Goal: Task Accomplishment & Management: Manage account settings

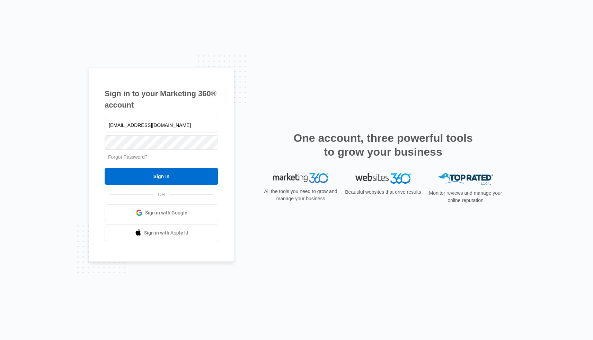
type input "[EMAIL_ADDRESS][DOMAIN_NAME]"
click at [152, 172] on input "Sign In" at bounding box center [162, 176] width 114 height 17
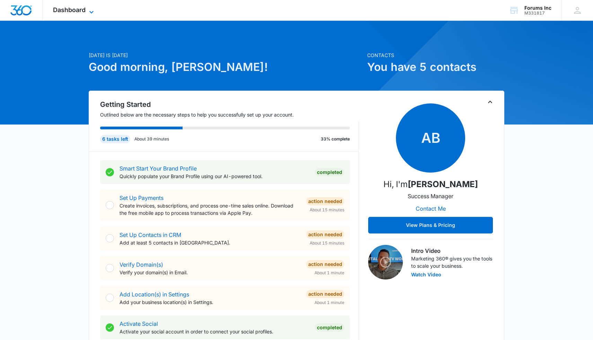
click at [92, 10] on icon at bounding box center [91, 12] width 8 height 8
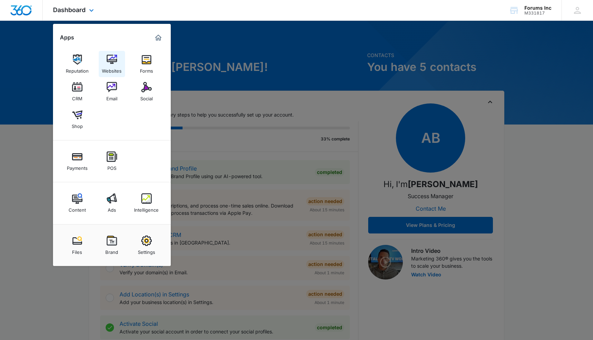
click at [113, 60] on img at bounding box center [112, 59] width 10 height 10
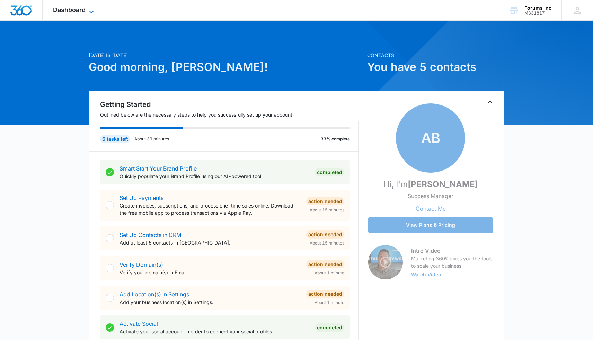
click at [91, 10] on icon at bounding box center [91, 12] width 8 height 8
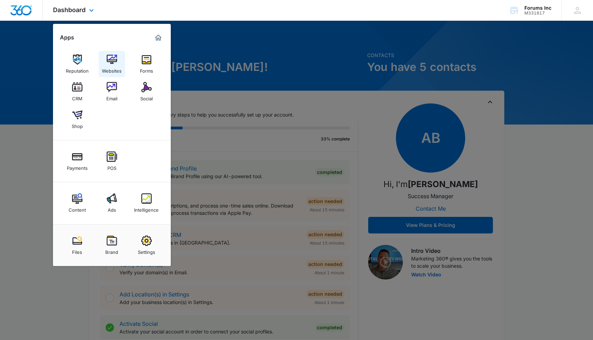
click at [109, 57] on img at bounding box center [112, 59] width 10 height 10
